Goal: Find specific page/section: Find specific page/section

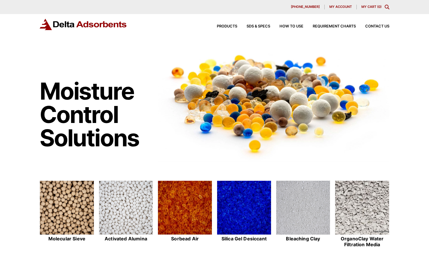
click at [386, 8] on icon "Toggle Modal Content" at bounding box center [387, 7] width 5 height 5
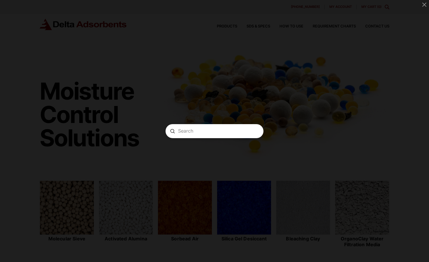
click at [207, 128] on input "Search" at bounding box center [214, 131] width 73 height 6
paste input "SGPP25D"
type input "SGPP25D"
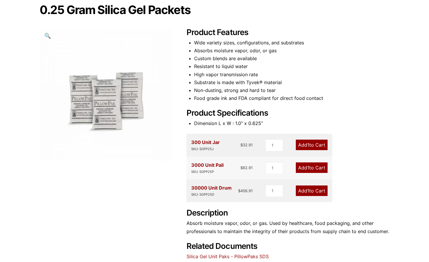
scroll to position [88, 0]
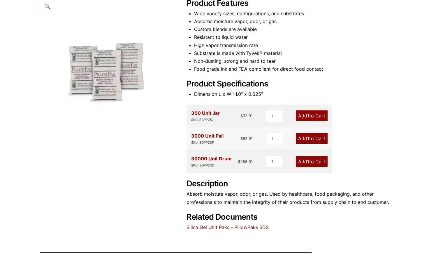
click at [255, 225] on link "Silica Gel Unit Paks - PillowPaks SDS" at bounding box center [228, 227] width 82 height 6
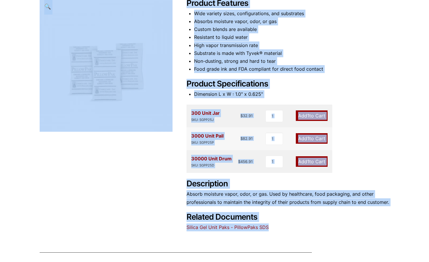
drag, startPoint x: 267, startPoint y: 227, endPoint x: 185, endPoint y: 228, distance: 82.3
click at [185, 228] on div "0.25 Gram Silica Gel Packets 🔍 Product Features Wide variety sizes, configurati…" at bounding box center [215, 103] width 350 height 256
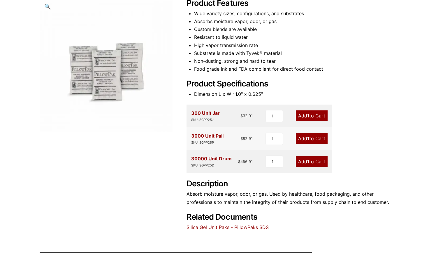
click at [171, 229] on div "0.25 Gram Silica Gel Packets 🔍 Product Features Wide variety sizes, configurati…" at bounding box center [215, 103] width 350 height 256
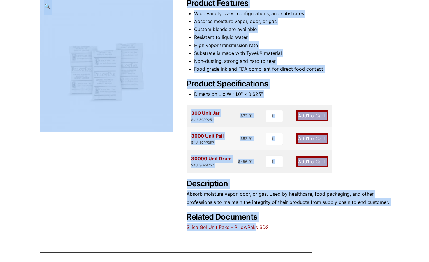
drag, startPoint x: 186, startPoint y: 227, endPoint x: 256, endPoint y: 228, distance: 70.0
click at [256, 228] on div "0.25 Gram Silica Gel Packets 🔍 Product Features Wide variety sizes, configurati…" at bounding box center [215, 103] width 350 height 256
drag, startPoint x: 256, startPoint y: 228, endPoint x: 280, endPoint y: 230, distance: 24.0
click at [282, 230] on div "Product Features Wide variety sizes, configurations, and substrates Absorbs moi…" at bounding box center [288, 115] width 203 height 232
drag, startPoint x: 269, startPoint y: 227, endPoint x: 186, endPoint y: 228, distance: 83.1
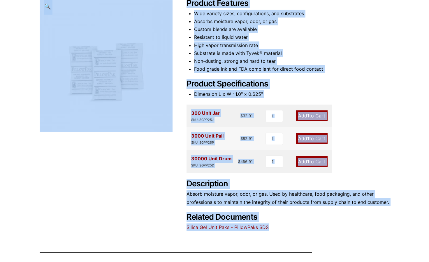
click at [186, 228] on div "0.25 Gram Silica Gel Packets 🔍 Product Features Wide variety sizes, configurati…" at bounding box center [215, 103] width 350 height 256
copy div "s 🔍 Product Features Wide variety sizes, configurations, and substrates Absorbs…"
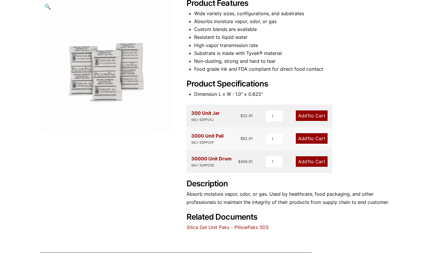
drag, startPoint x: 162, startPoint y: 229, endPoint x: 168, endPoint y: 229, distance: 5.8
click at [162, 229] on div "0.25 Gram Silica Gel Packets 🔍 Product Features Wide variety sizes, configurati…" at bounding box center [215, 103] width 350 height 256
drag, startPoint x: 272, startPoint y: 227, endPoint x: 188, endPoint y: 227, distance: 84.9
click at [188, 227] on div "Product Features Wide variety sizes, configurations, and substrates Absorbs moi…" at bounding box center [288, 115] width 203 height 232
copy link "Silica Gel Unit Paks - PillowPaks SDS"
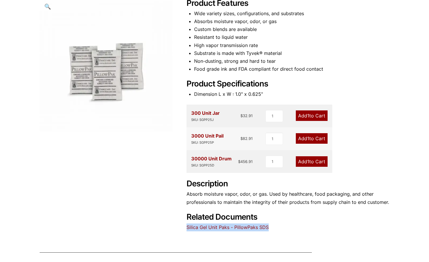
scroll to position [0, 0]
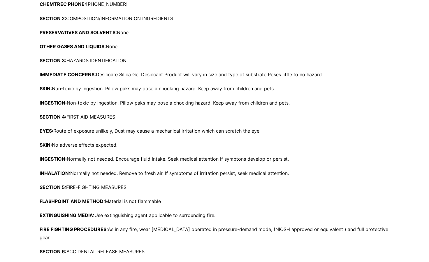
scroll to position [204, 0]
